Goal: Check status: Check status

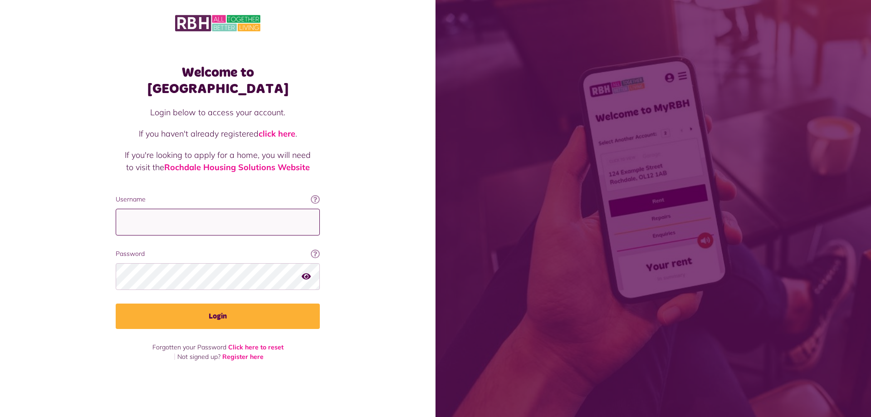
type input "**********"
click at [305, 272] on icon "button" at bounding box center [306, 276] width 9 height 8
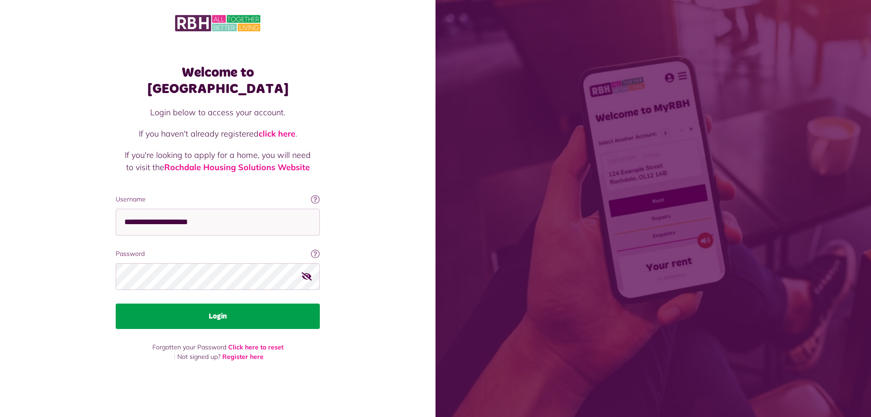
click at [214, 309] on button "Login" at bounding box center [218, 316] width 204 height 25
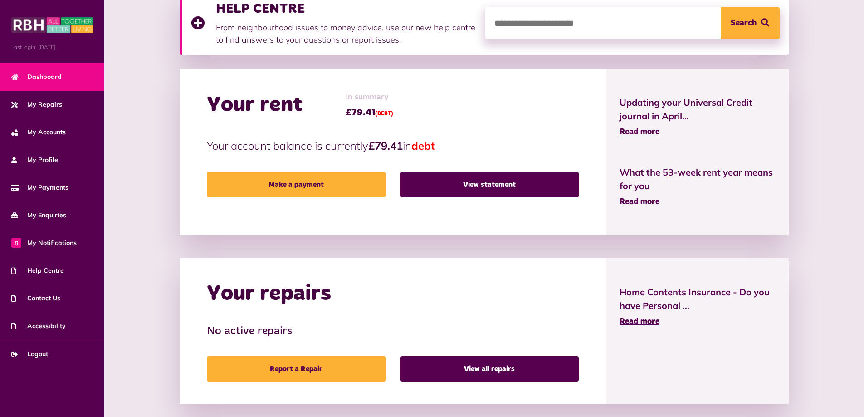
scroll to position [136, 0]
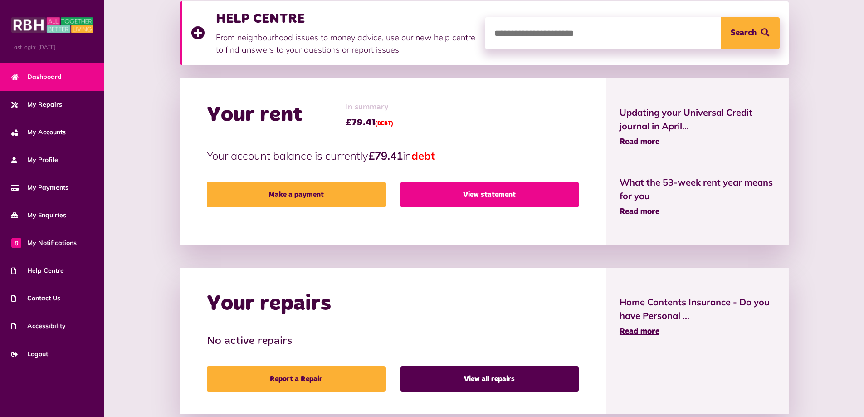
click at [479, 192] on link "View statement" at bounding box center [490, 194] width 178 height 25
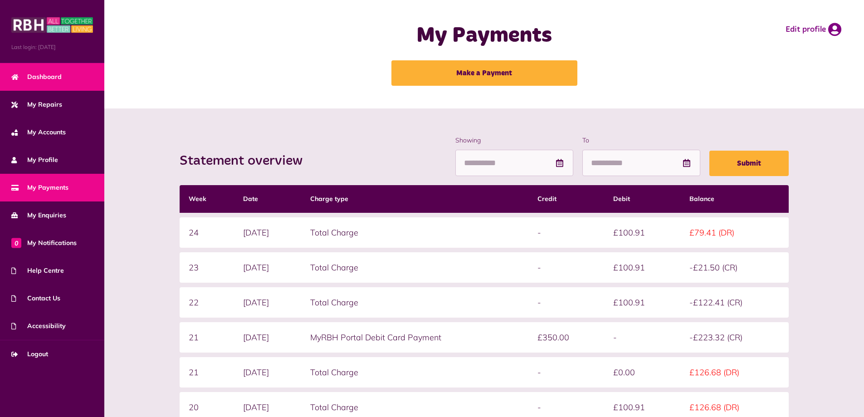
click at [49, 76] on span "Dashboard" at bounding box center [36, 77] width 50 height 10
